Goal: Task Accomplishment & Management: Complete application form

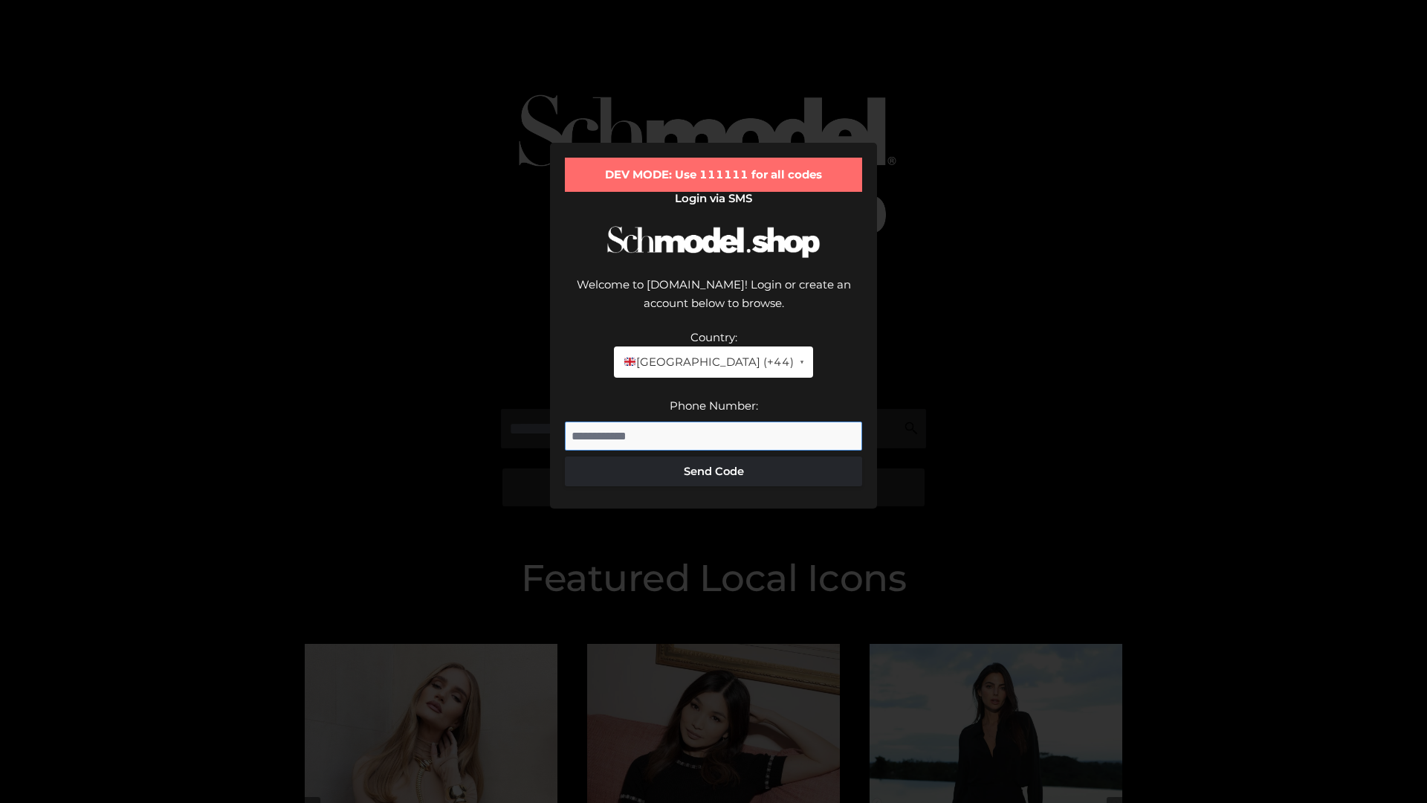
click at [713, 421] on input "Phone Number:" at bounding box center [713, 436] width 297 height 30
type input "**********"
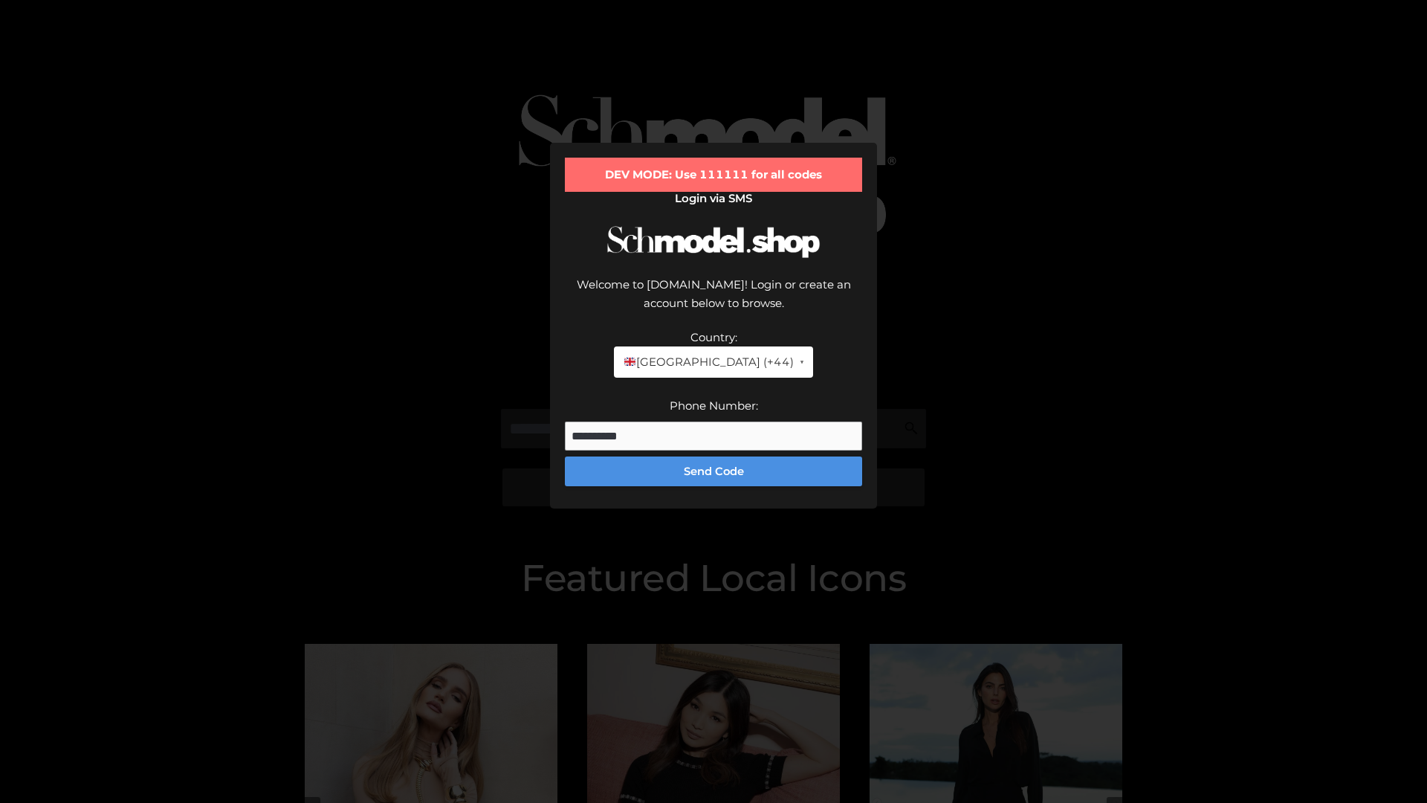
click at [713, 456] on button "Send Code" at bounding box center [713, 471] width 297 height 30
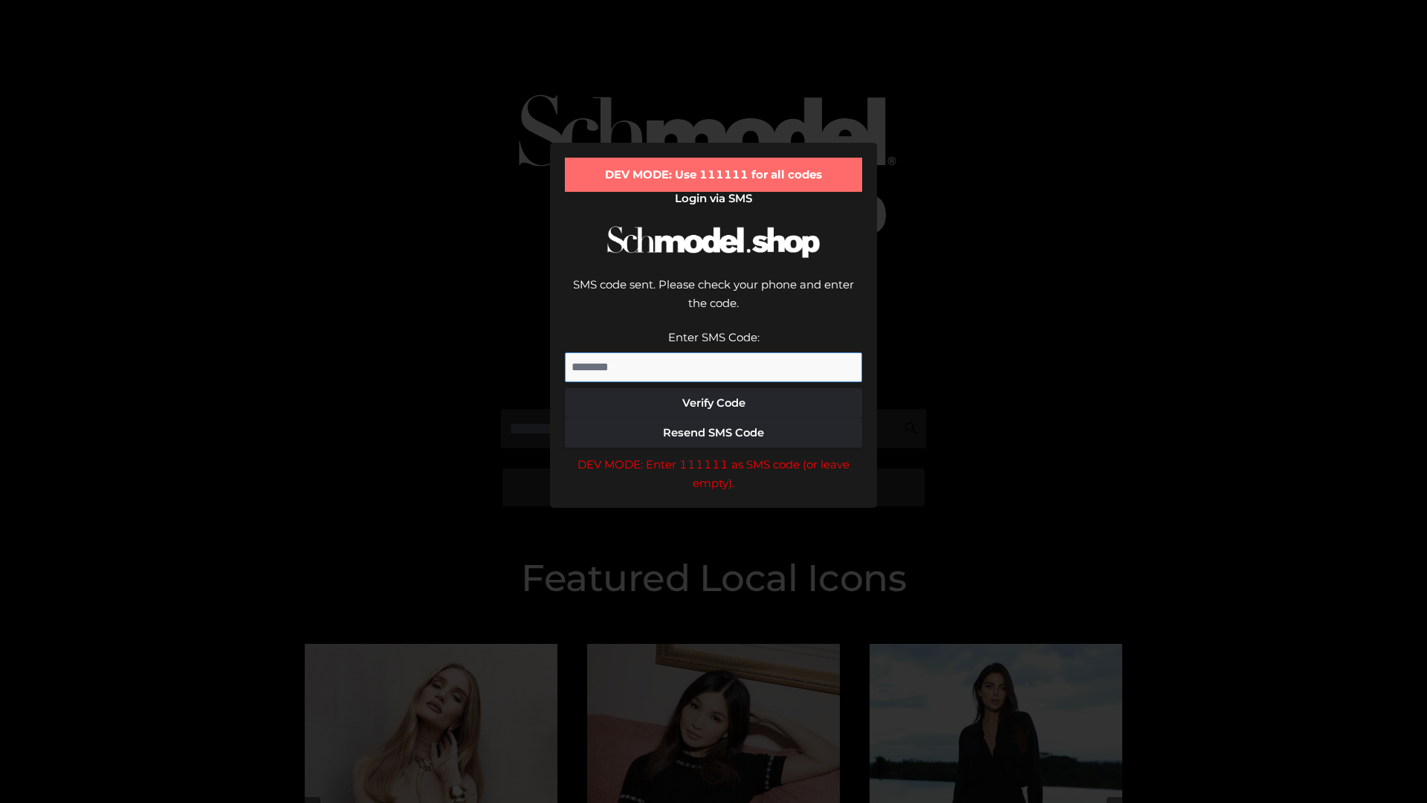
click at [713, 352] on input "Enter SMS Code:" at bounding box center [713, 367] width 297 height 30
type input "******"
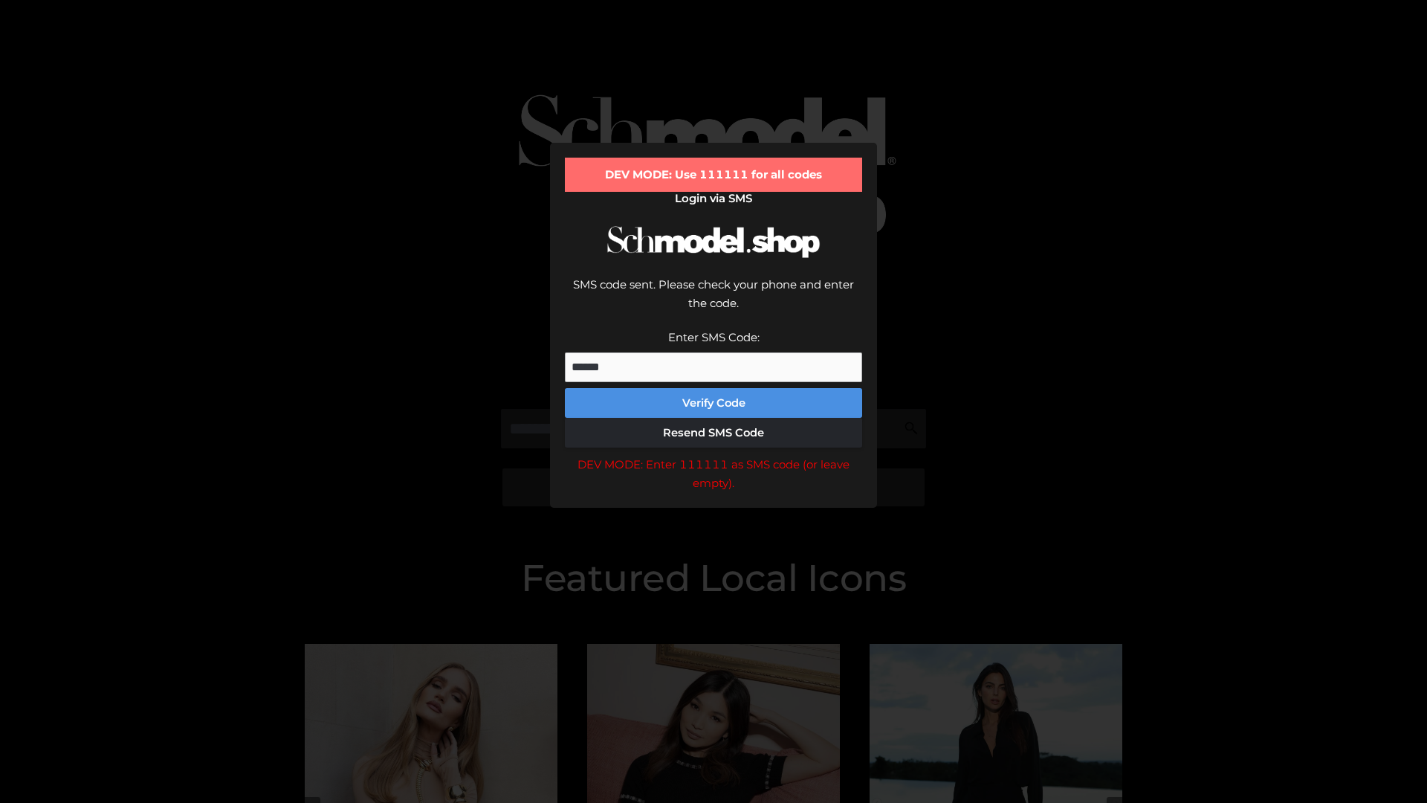
click at [713, 388] on button "Verify Code" at bounding box center [713, 403] width 297 height 30
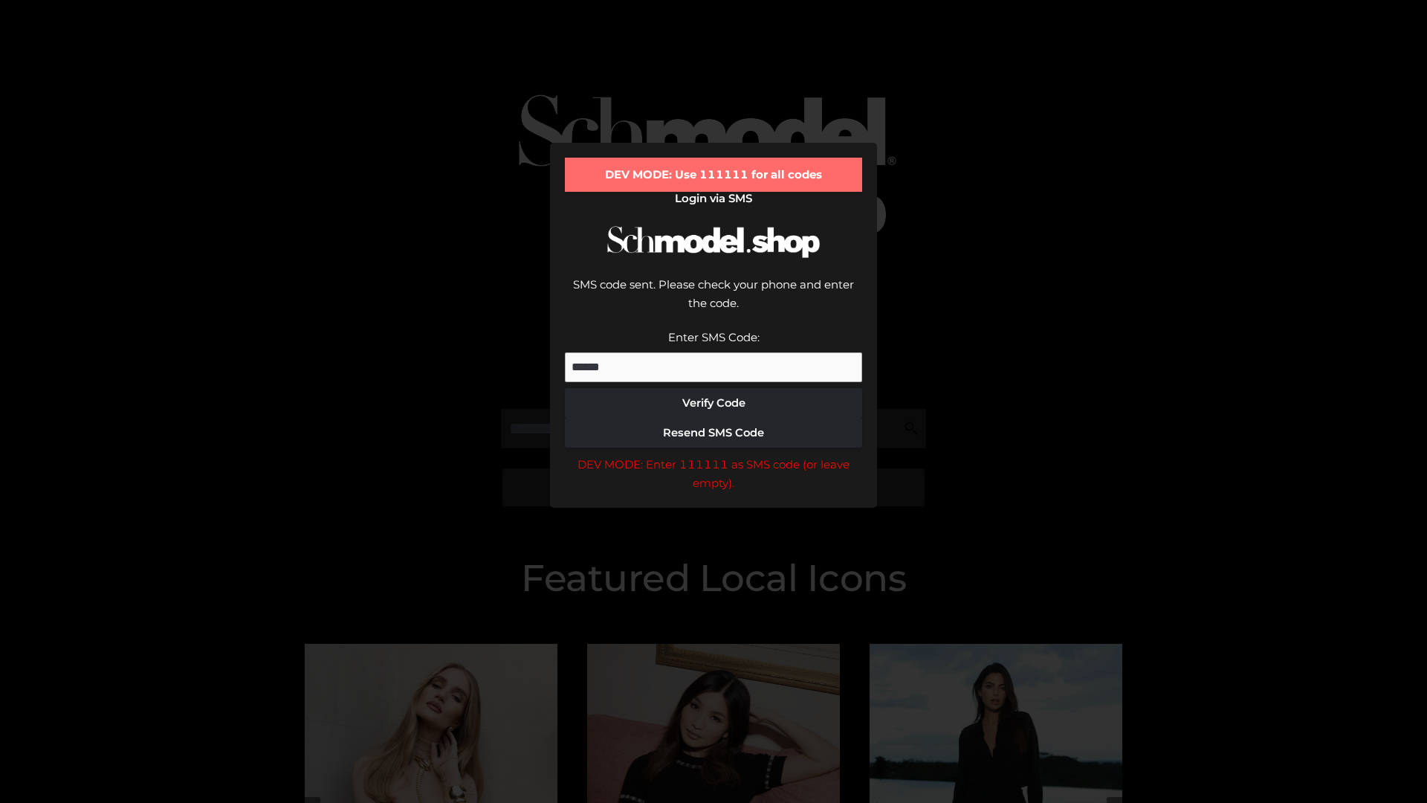
click at [713, 455] on div "DEV MODE: Enter 111111 as SMS code (or leave empty)." at bounding box center [713, 474] width 297 height 38
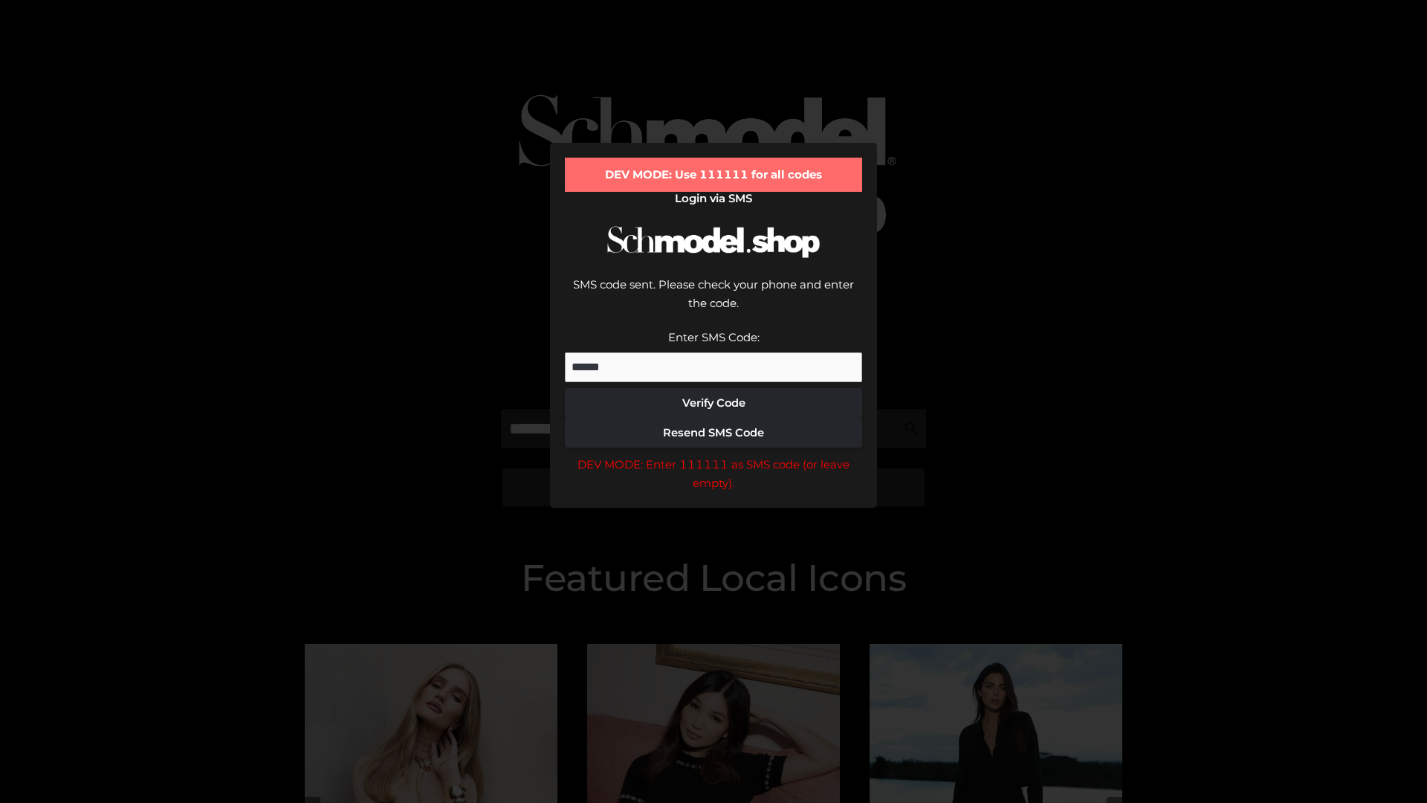
click at [713, 455] on div "DEV MODE: Enter 111111 as SMS code (or leave empty)." at bounding box center [713, 474] width 297 height 38
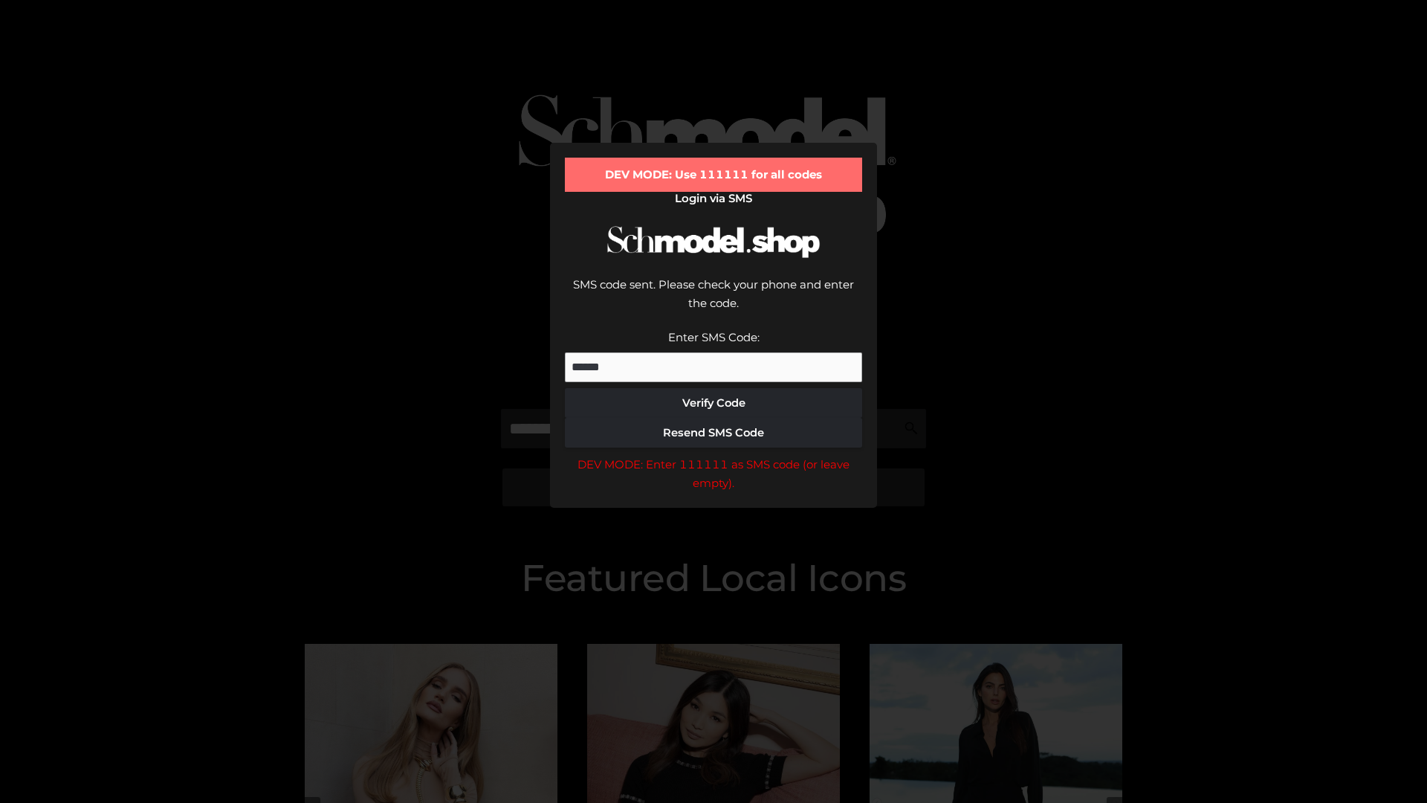
click at [713, 455] on div "DEV MODE: Enter 111111 as SMS code (or leave empty)." at bounding box center [713, 474] width 297 height 38
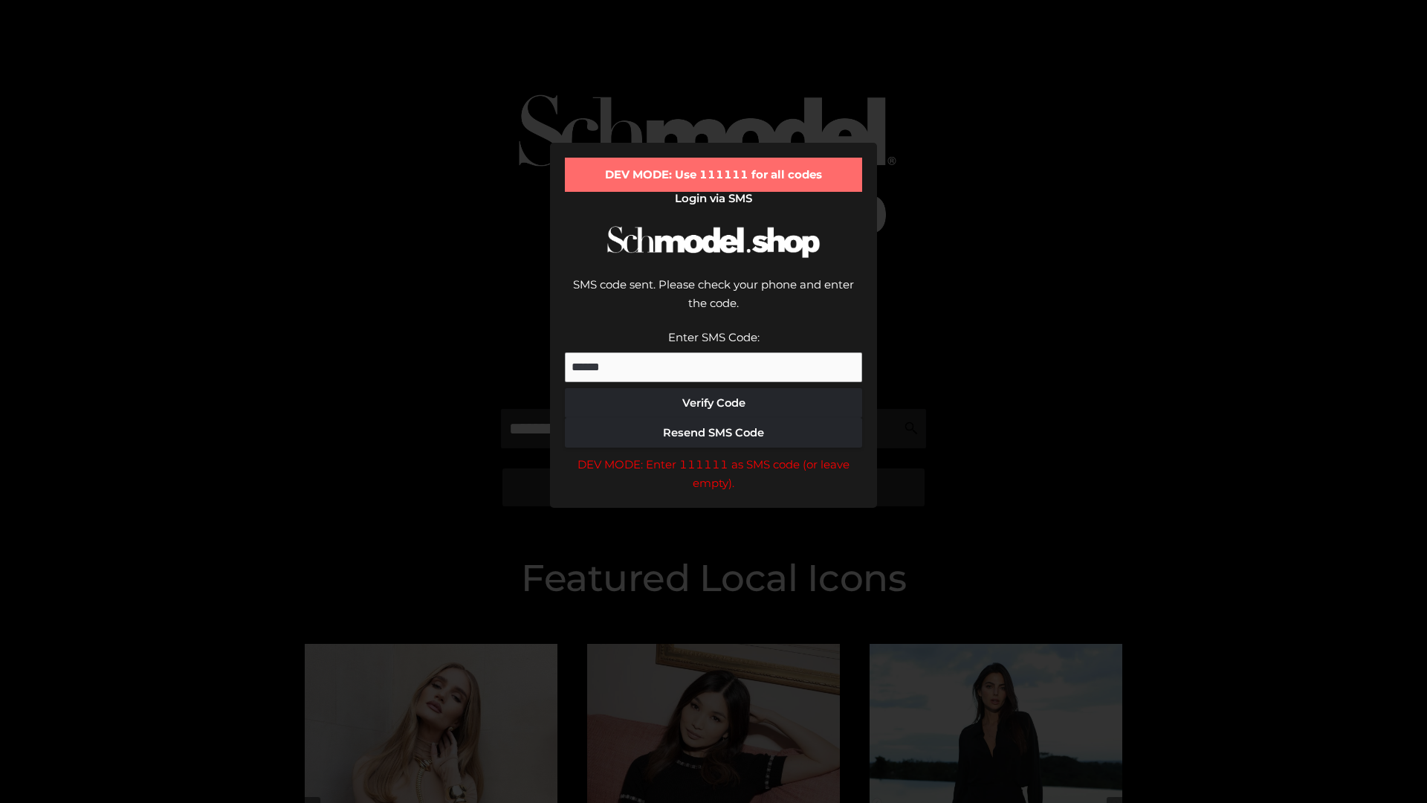
click at [713, 455] on div "DEV MODE: Enter 111111 as SMS code (or leave empty)." at bounding box center [713, 474] width 297 height 38
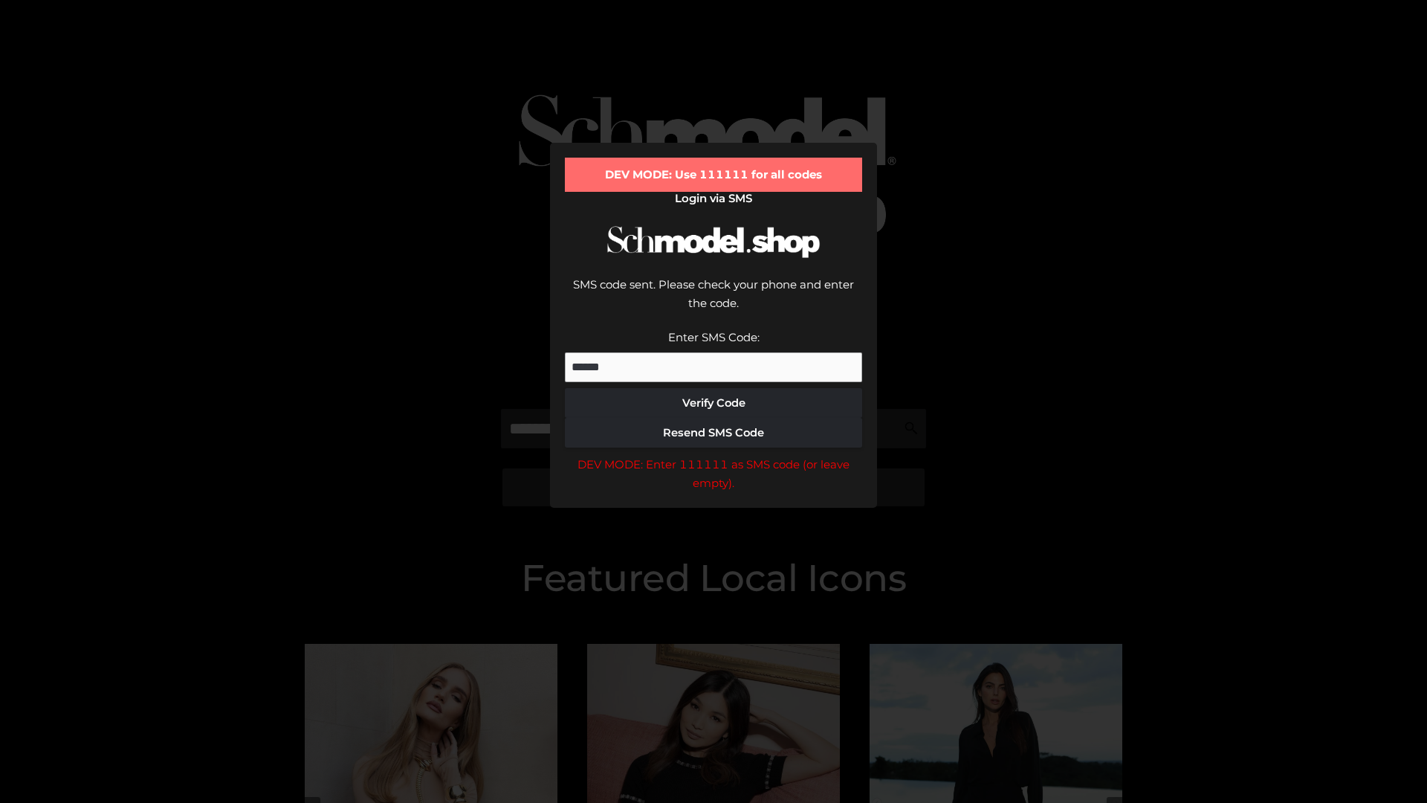
click at [713, 455] on div "DEV MODE: Enter 111111 as SMS code (or leave empty)." at bounding box center [713, 474] width 297 height 38
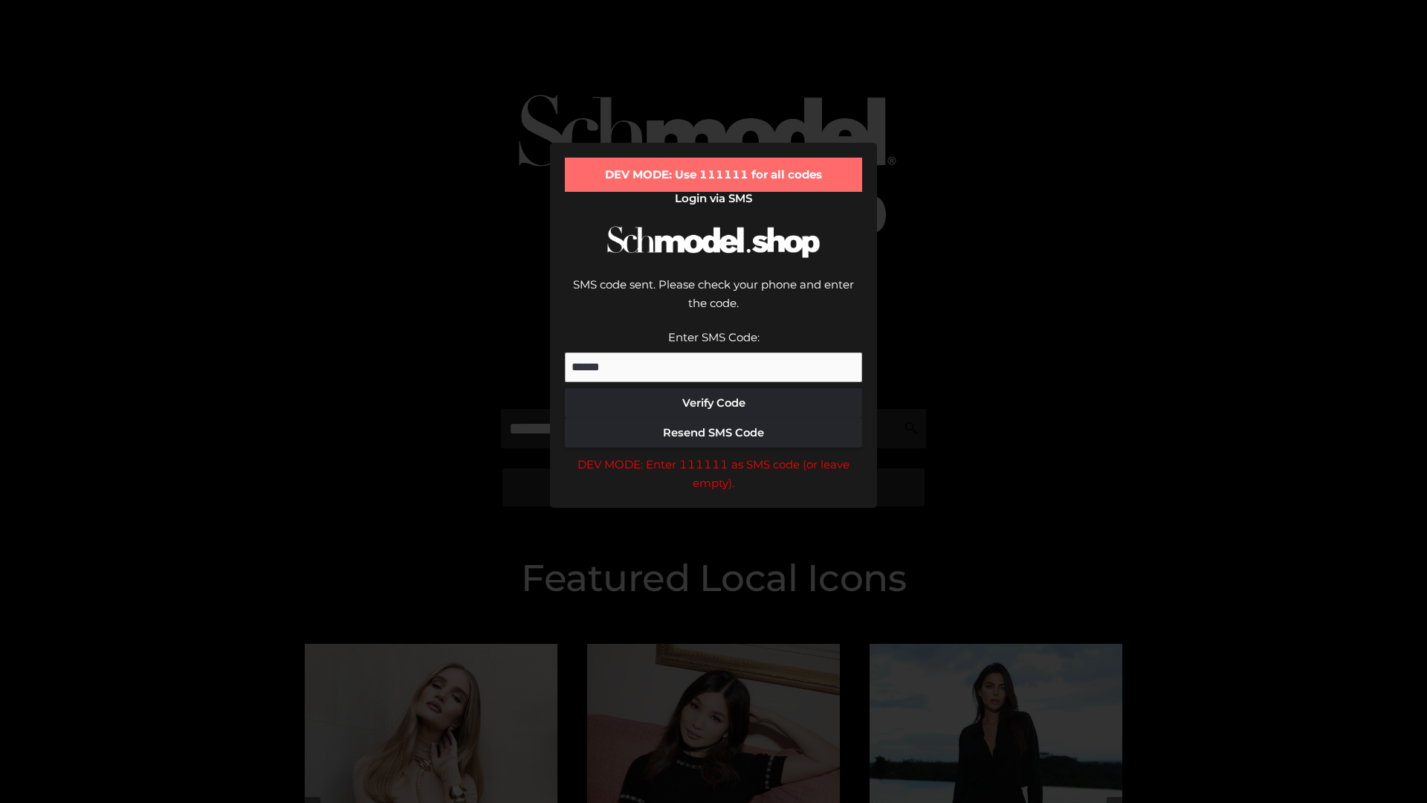
click at [713, 455] on div "DEV MODE: Enter 111111 as SMS code (or leave empty)." at bounding box center [713, 474] width 297 height 38
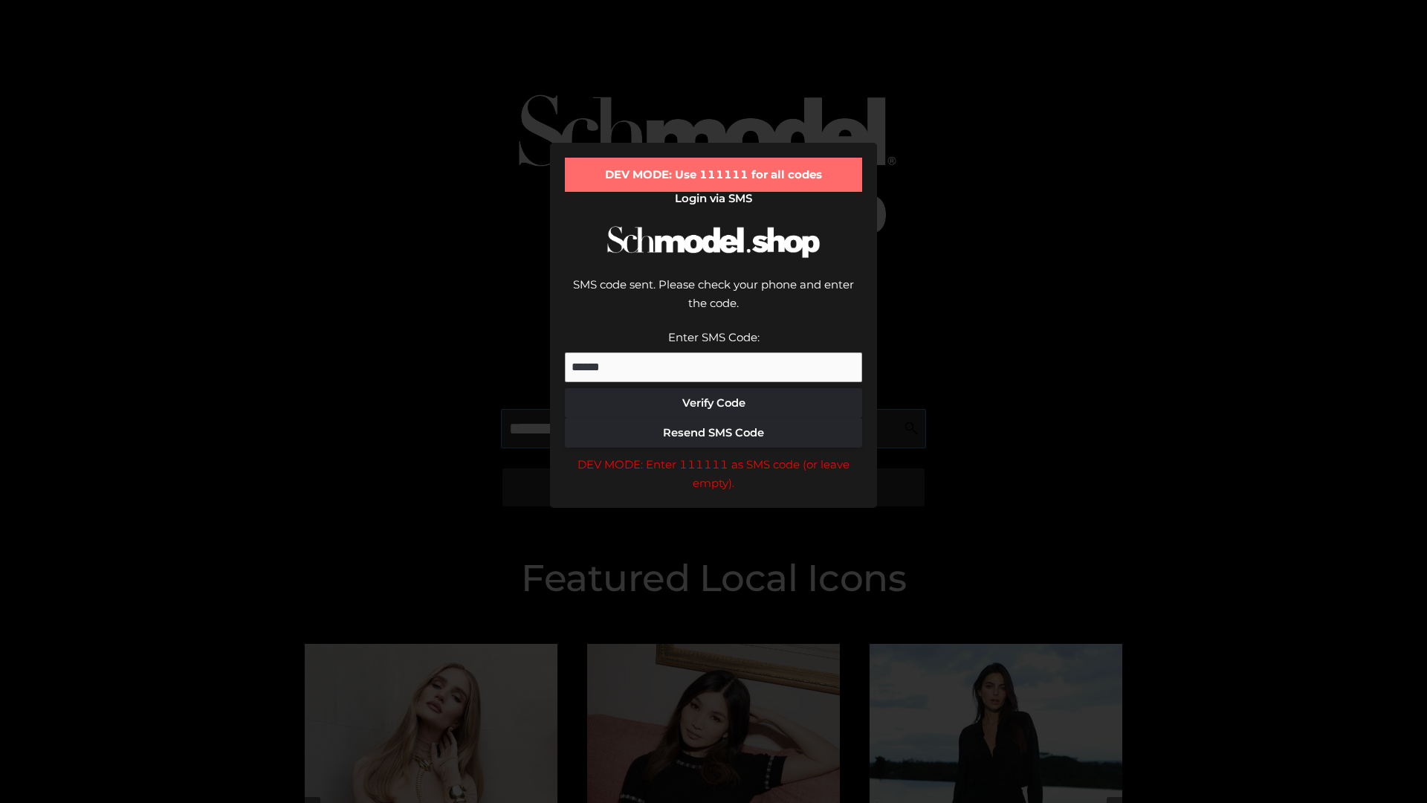
scroll to position [0, 77]
click at [713, 455] on div "DEV MODE: Enter 111111 as SMS code (or leave empty)." at bounding box center [713, 474] width 297 height 38
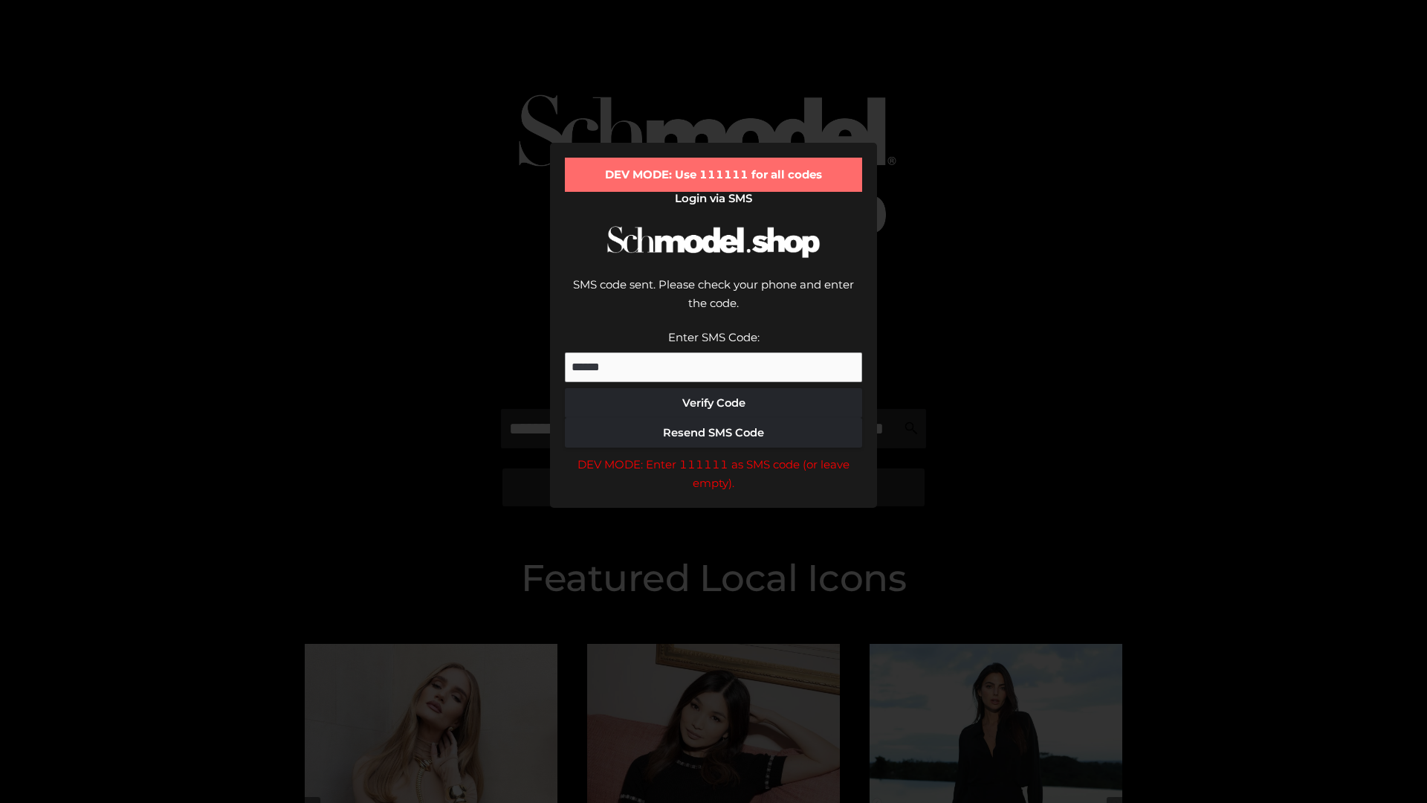
click at [713, 455] on div "DEV MODE: Enter 111111 as SMS code (or leave empty)." at bounding box center [713, 474] width 297 height 38
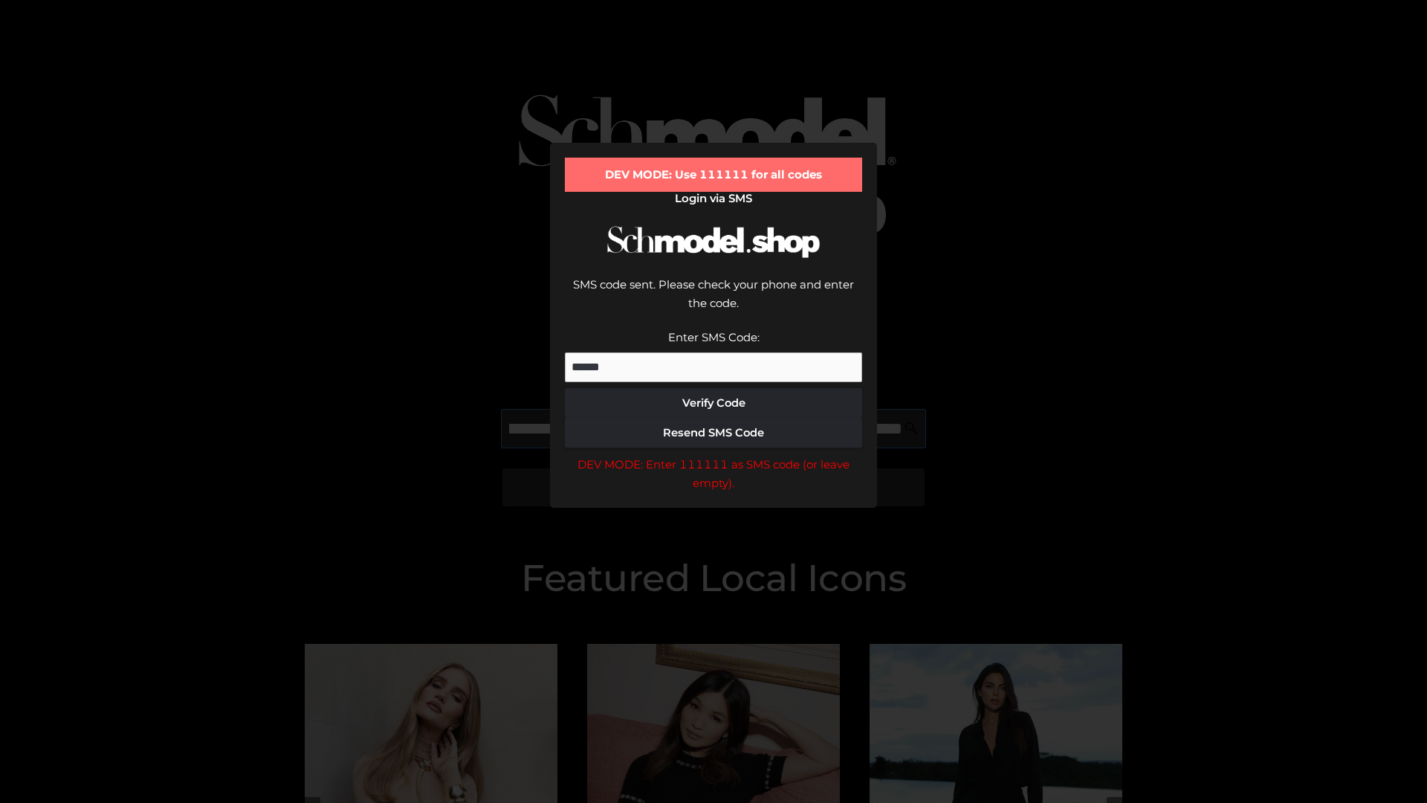
scroll to position [0, 162]
click at [713, 455] on div "DEV MODE: Enter 111111 as SMS code (or leave empty)." at bounding box center [713, 474] width 297 height 38
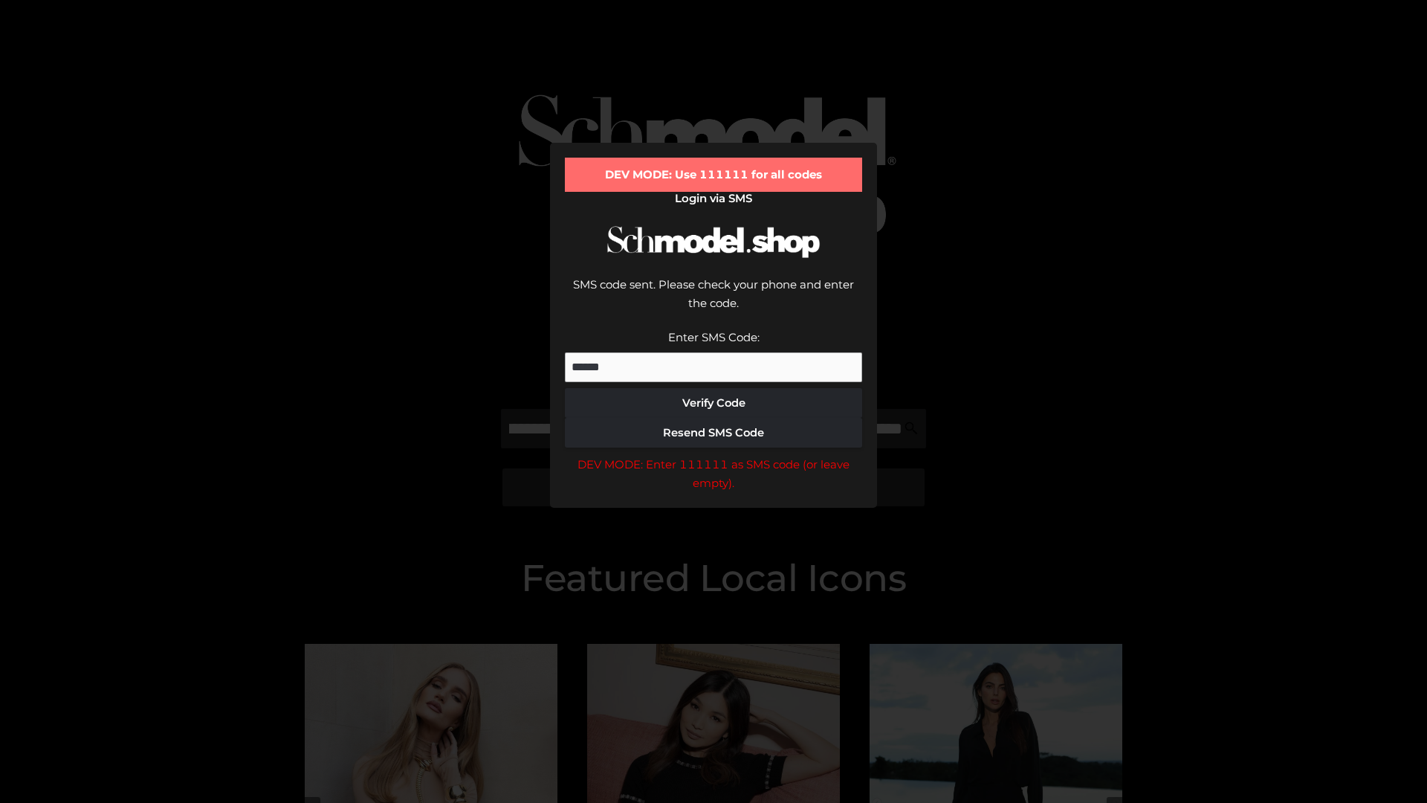
click at [713, 455] on div "DEV MODE: Enter 111111 as SMS code (or leave empty)." at bounding box center [713, 474] width 297 height 38
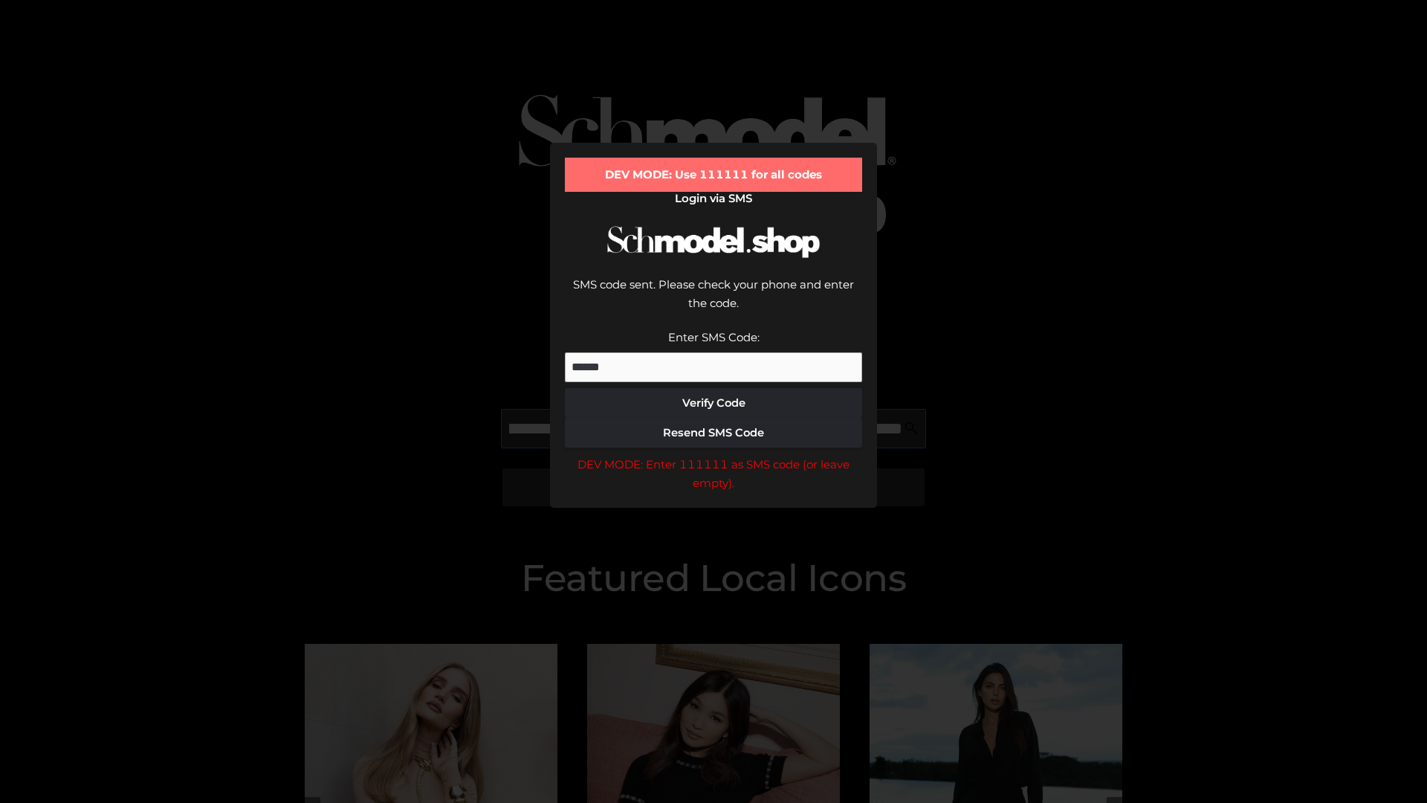
scroll to position [0, 252]
click at [713, 455] on div "DEV MODE: Enter 111111 as SMS code (or leave empty)." at bounding box center [713, 474] width 297 height 38
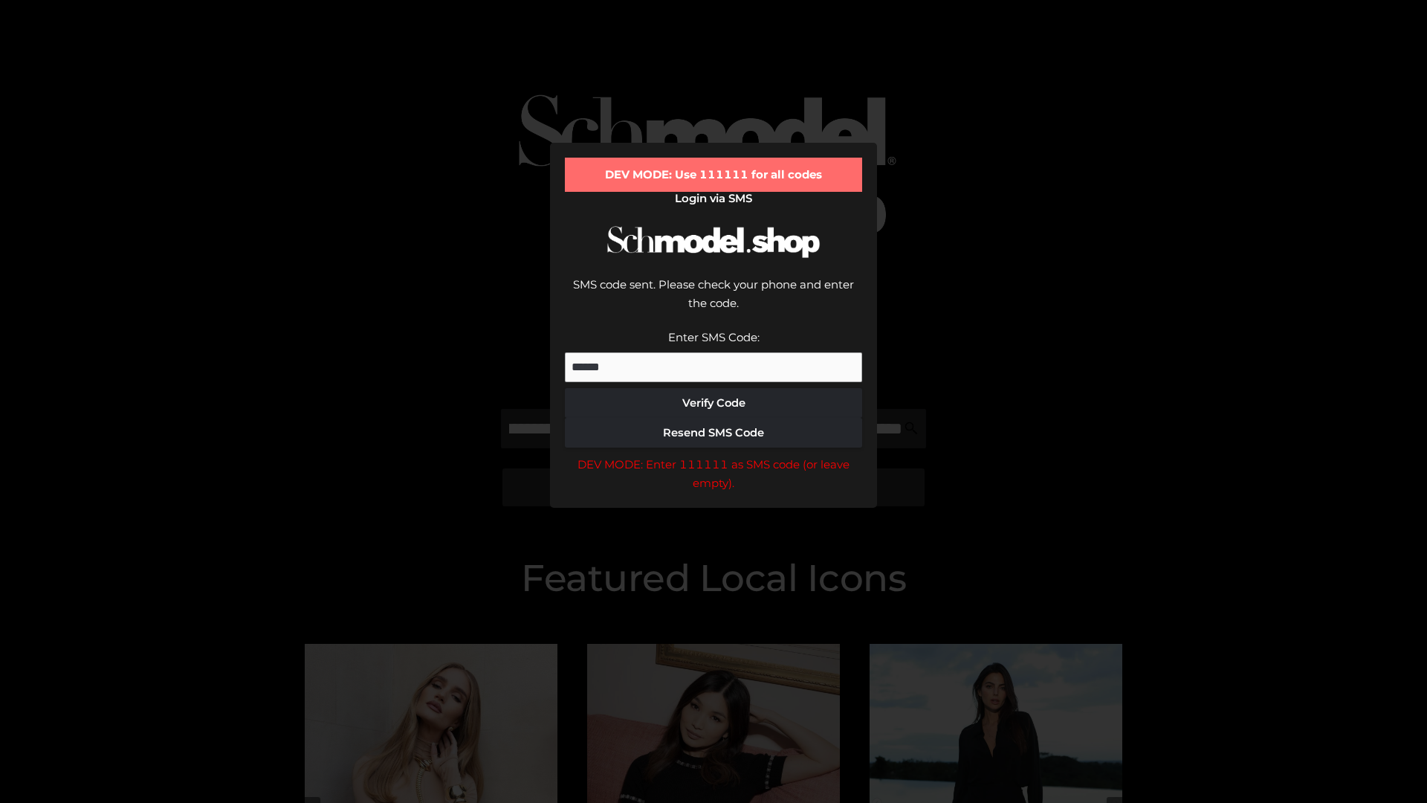
click at [713, 455] on div "DEV MODE: Enter 111111 as SMS code (or leave empty)." at bounding box center [713, 474] width 297 height 38
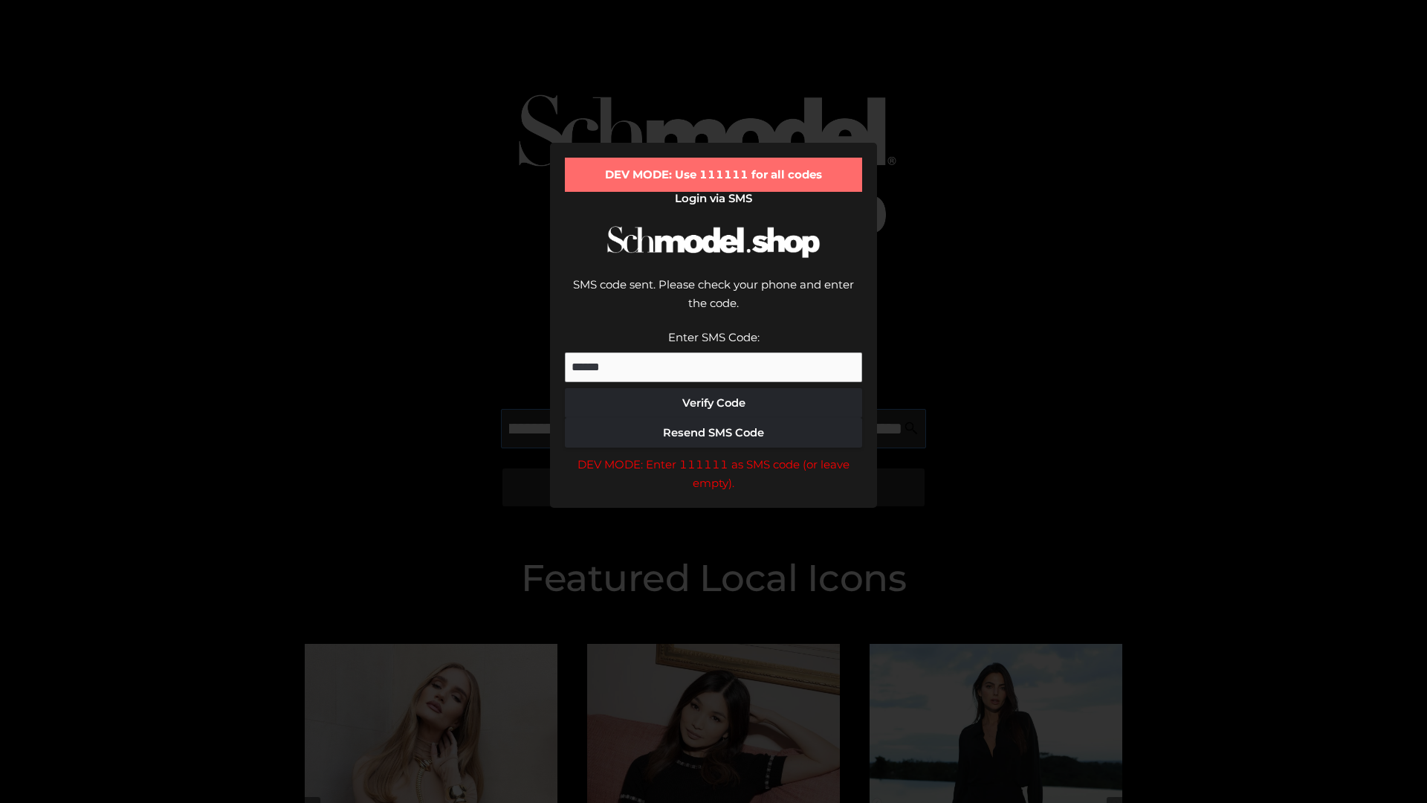
scroll to position [0, 346]
click at [713, 455] on div "DEV MODE: Enter 111111 as SMS code (or leave empty)." at bounding box center [713, 474] width 297 height 38
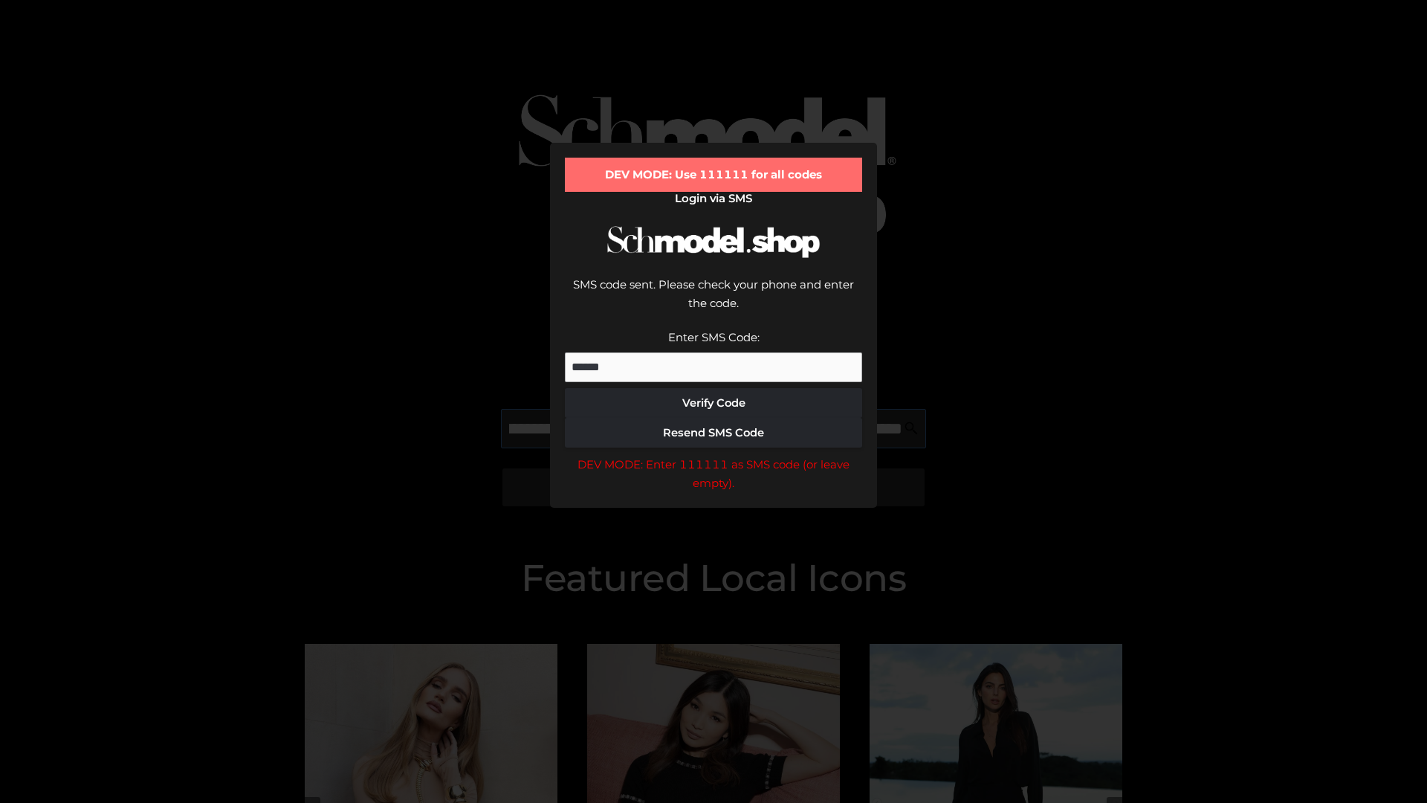
type input "**********"
